Goal: Find specific page/section: Find specific page/section

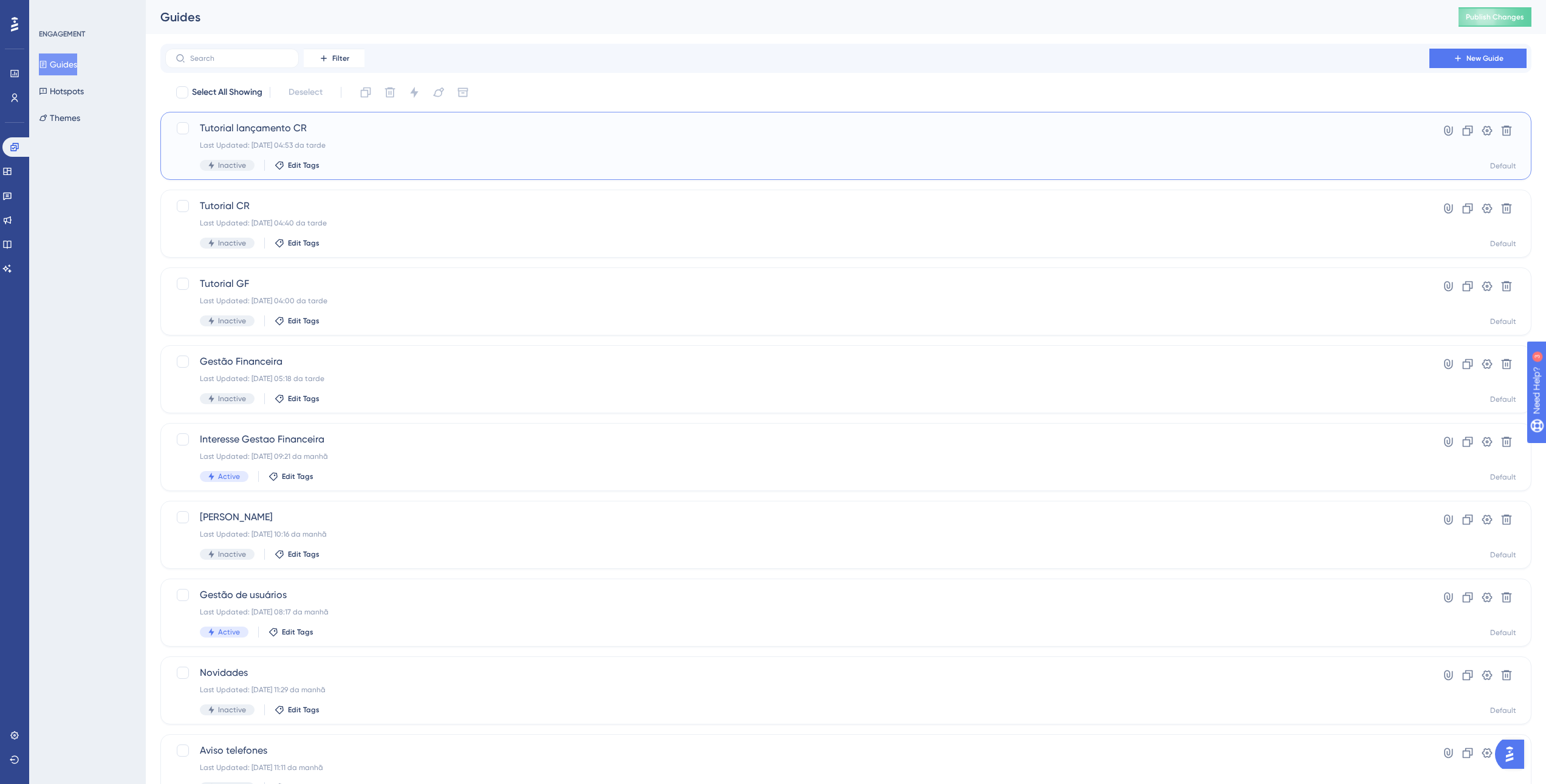
click at [378, 140] on div "Tutorial lançamento CR Last Updated: [DATE] 04:53 da tarde Inactive Edit Tags" at bounding box center [798, 145] width 1195 height 50
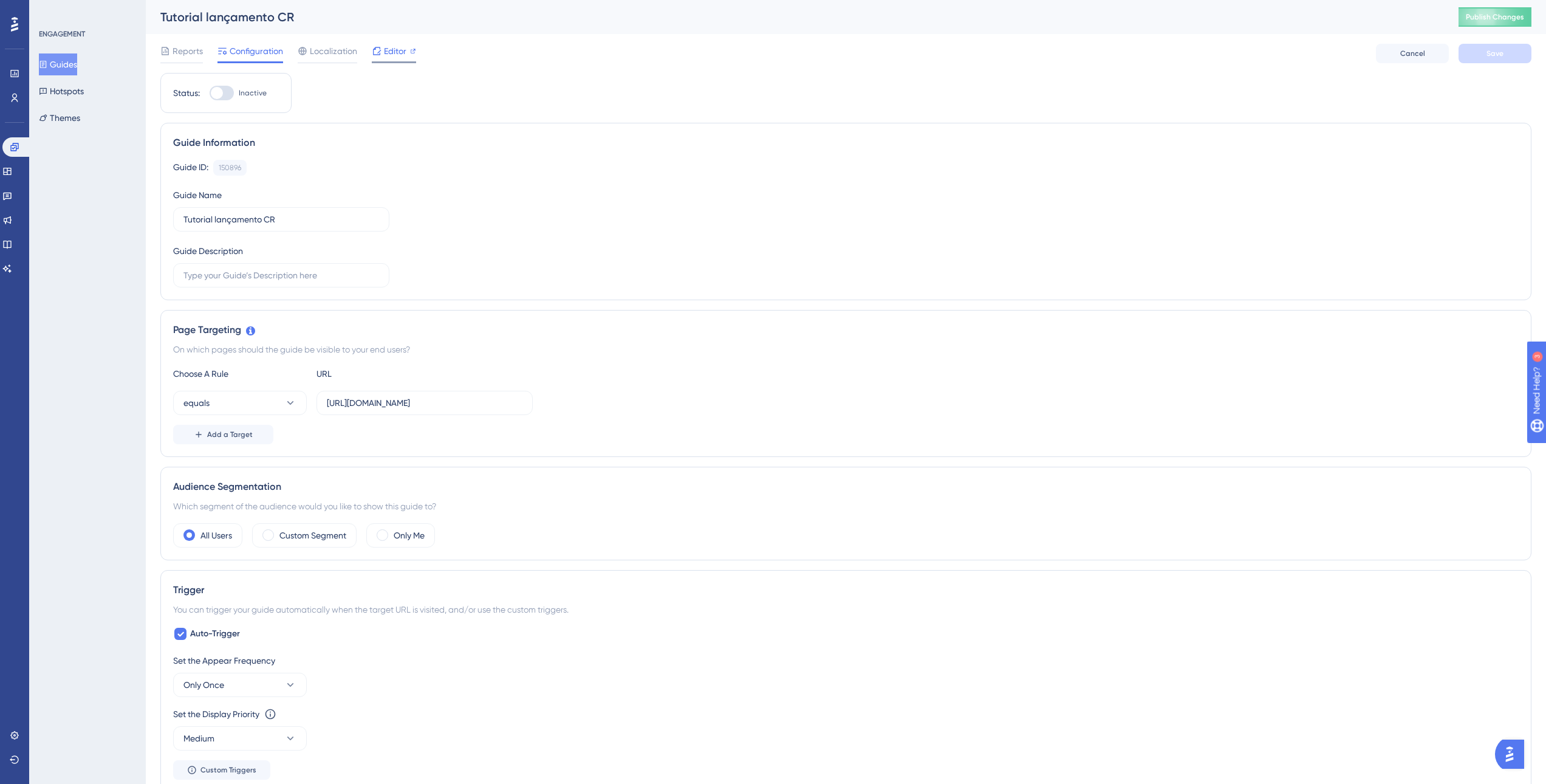
click at [383, 57] on div "Editor" at bounding box center [394, 51] width 44 height 14
